Goal: Check status: Check status

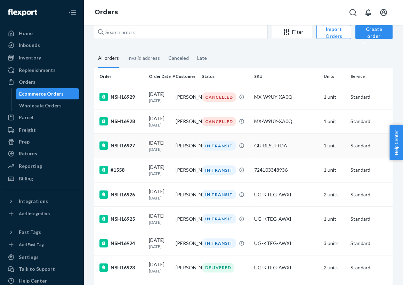
scroll to position [13, 0]
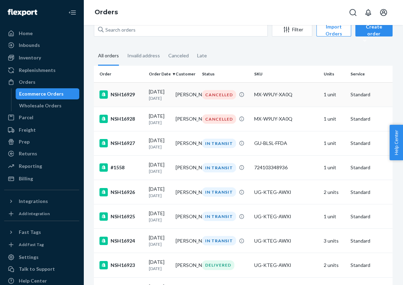
click at [266, 96] on div "MX-W9UY-XA0Q" at bounding box center [286, 94] width 64 height 7
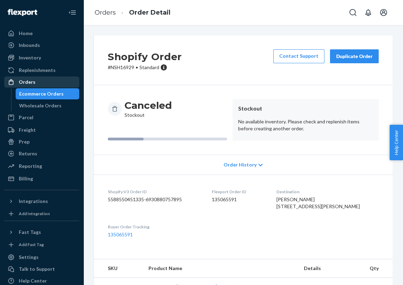
click at [43, 81] on div "Orders" at bounding box center [42, 82] width 74 height 10
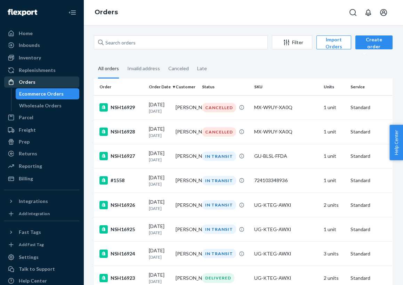
click at [35, 82] on div "Orders" at bounding box center [42, 82] width 74 height 10
click at [40, 85] on div "Orders" at bounding box center [42, 82] width 74 height 10
click at [38, 83] on div "Orders" at bounding box center [42, 82] width 74 height 10
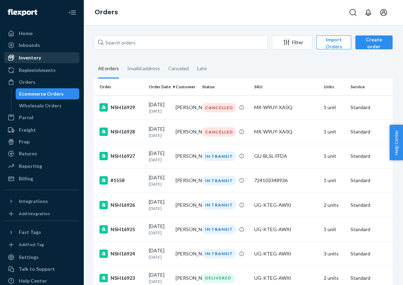
click at [51, 58] on div "Inventory" at bounding box center [42, 58] width 74 height 10
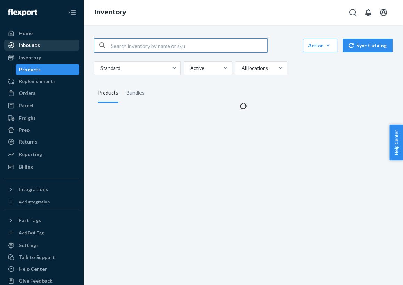
click at [60, 45] on div "Inbounds" at bounding box center [42, 45] width 74 height 10
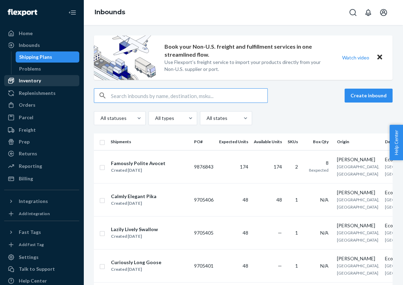
click at [42, 81] on div "Inventory" at bounding box center [42, 81] width 74 height 10
